Goal: Find specific page/section: Find specific page/section

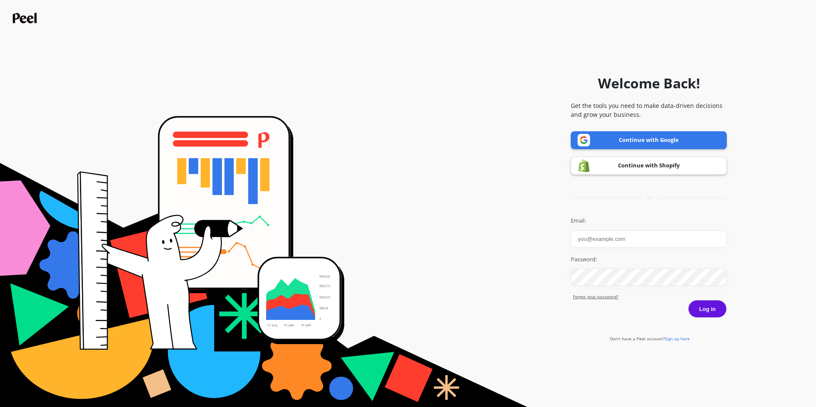
click at [644, 141] on link "Continue with Google" at bounding box center [649, 140] width 156 height 18
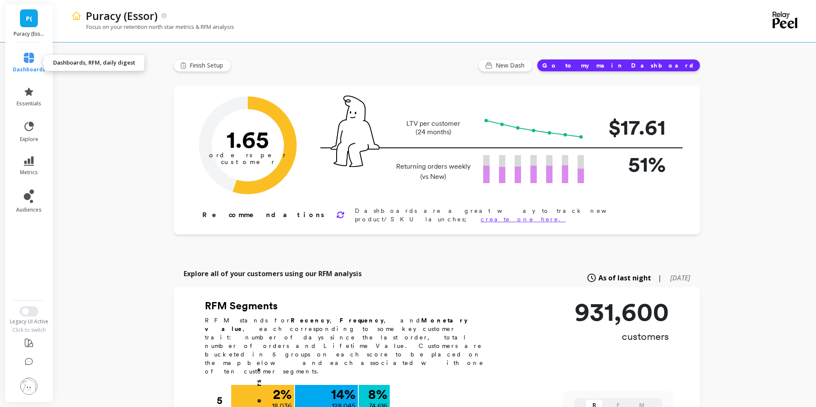
click at [36, 55] on link "dashboards" at bounding box center [29, 63] width 33 height 20
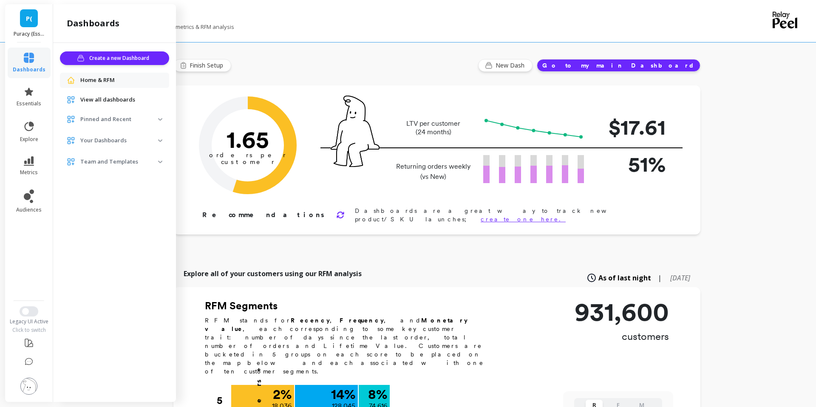
click at [159, 120] on img at bounding box center [160, 119] width 4 height 3
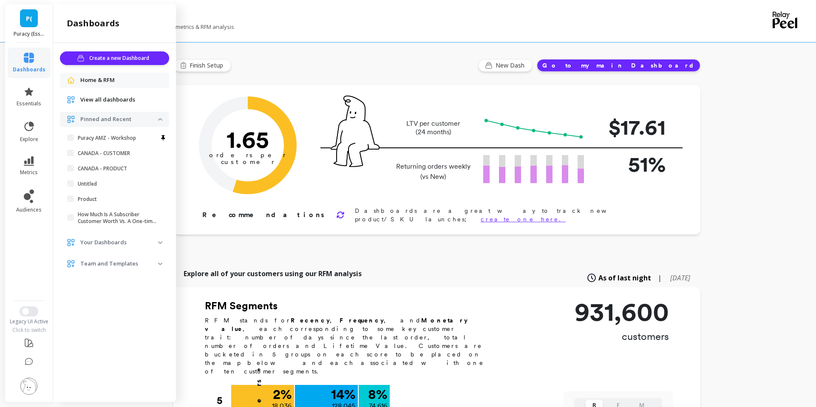
click at [159, 120] on img at bounding box center [160, 119] width 4 height 3
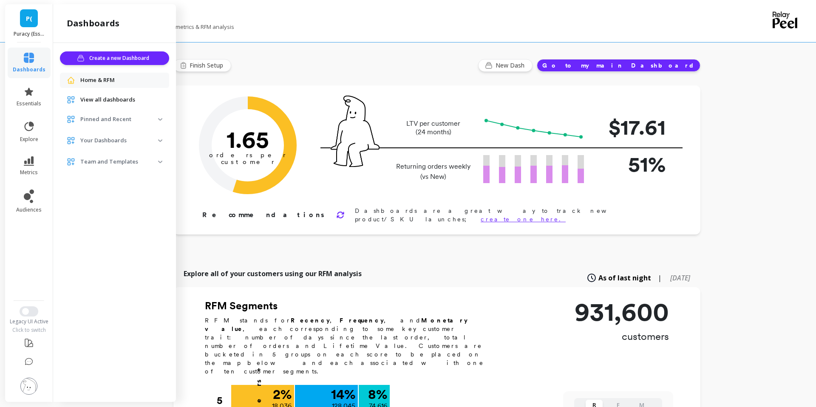
click at [159, 120] on img at bounding box center [160, 119] width 4 height 3
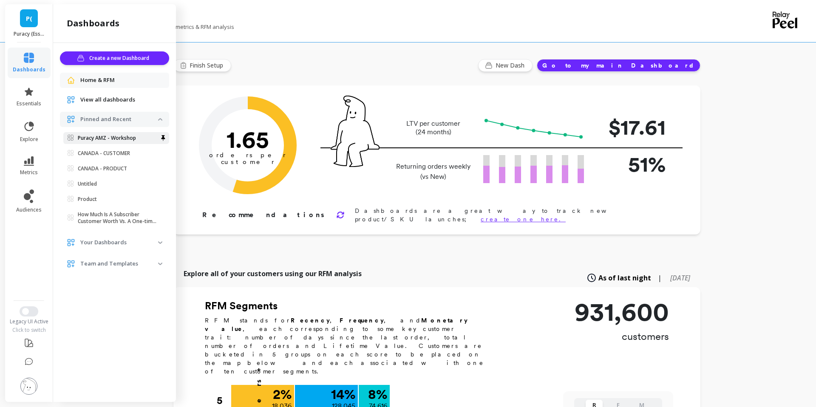
click at [124, 136] on p "Puracy AMZ - Workshop" at bounding box center [107, 138] width 58 height 7
